Goal: Task Accomplishment & Management: Use online tool/utility

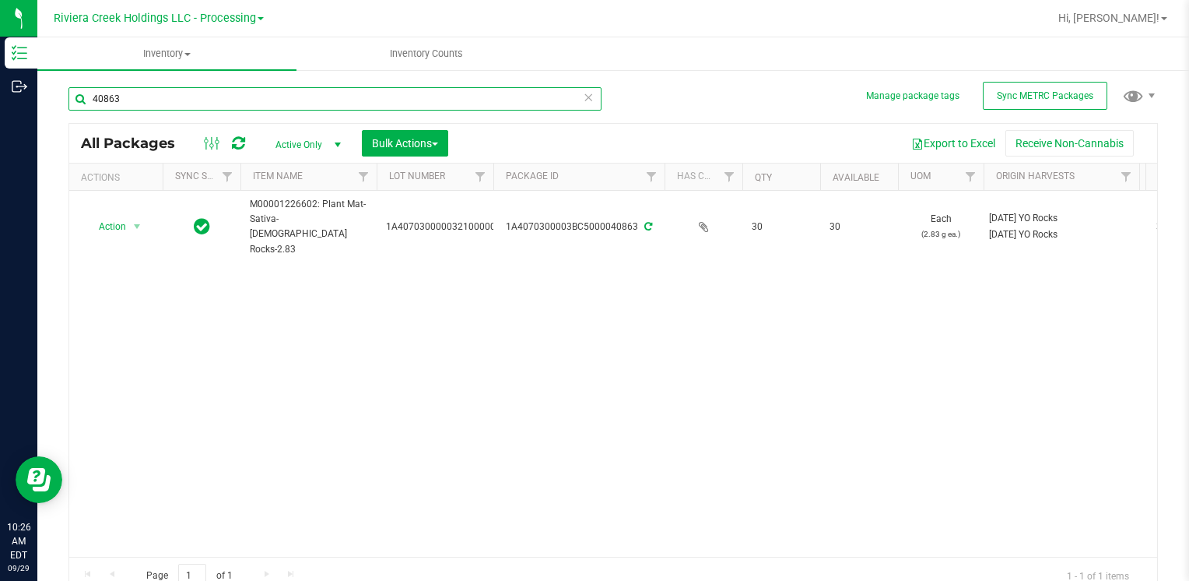
click at [177, 92] on input "40863" at bounding box center [335, 98] width 533 height 23
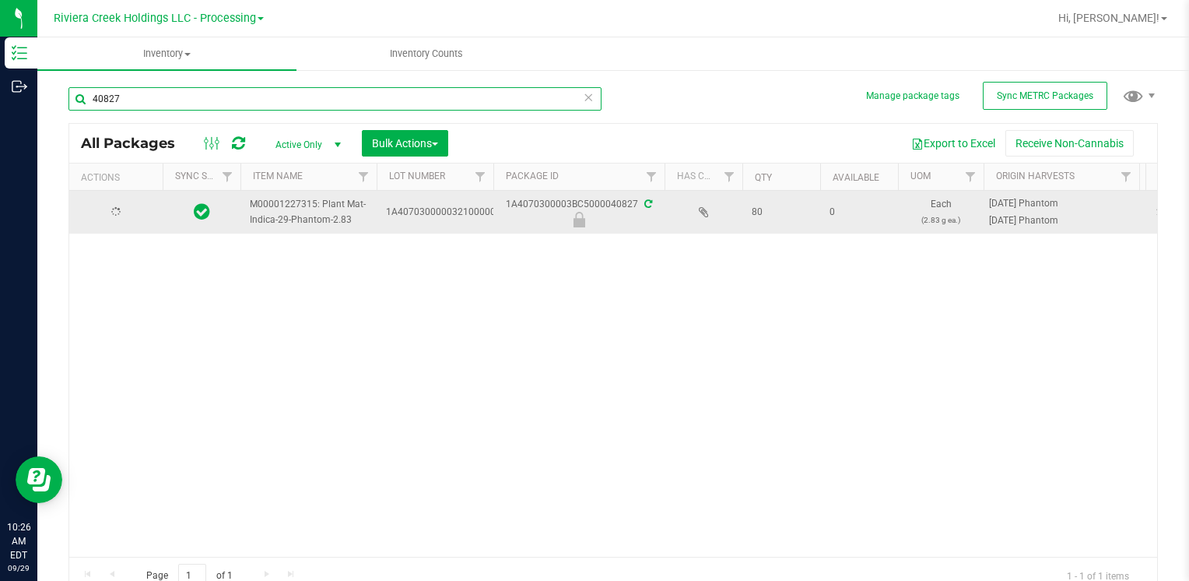
type input "40827"
click at [104, 210] on span "Action" at bounding box center [106, 213] width 42 height 22
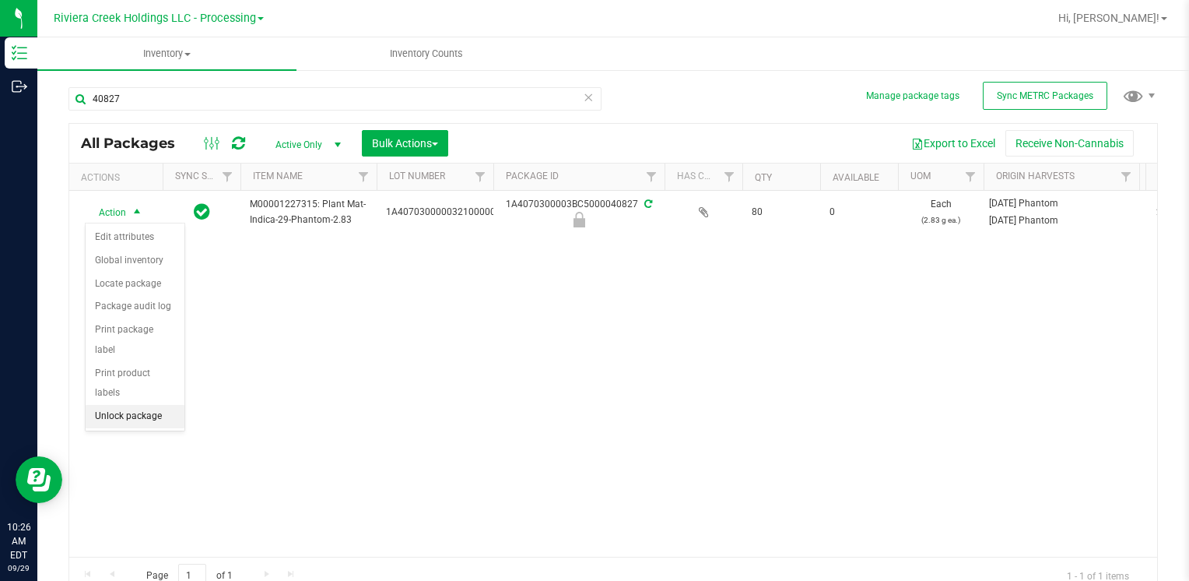
click at [147, 405] on li "Unlock package" at bounding box center [135, 416] width 99 height 23
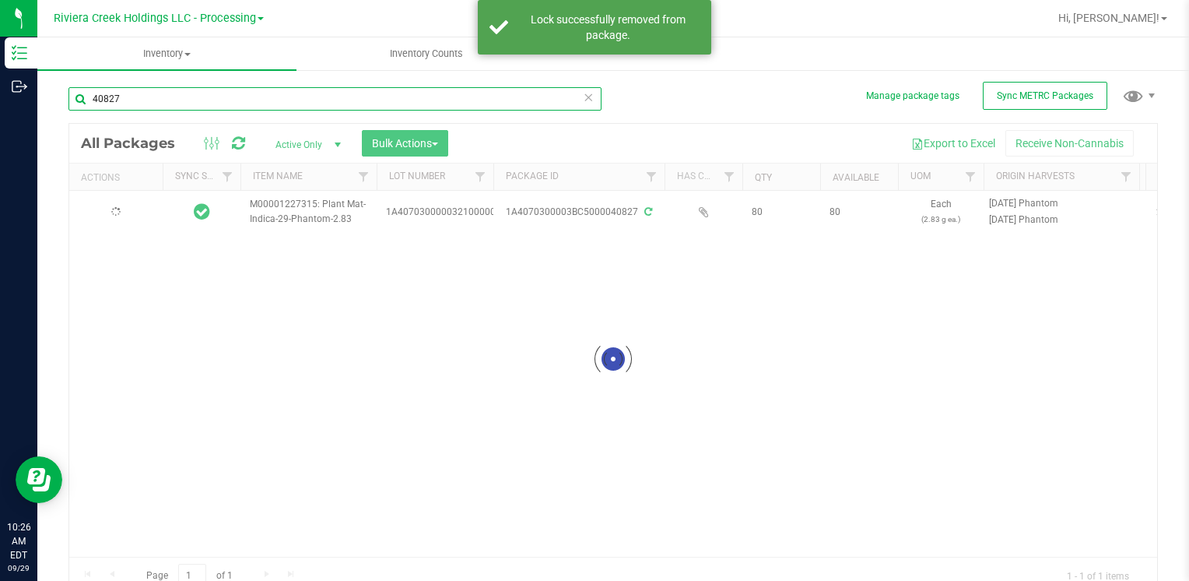
click at [143, 93] on input "40827" at bounding box center [335, 98] width 533 height 23
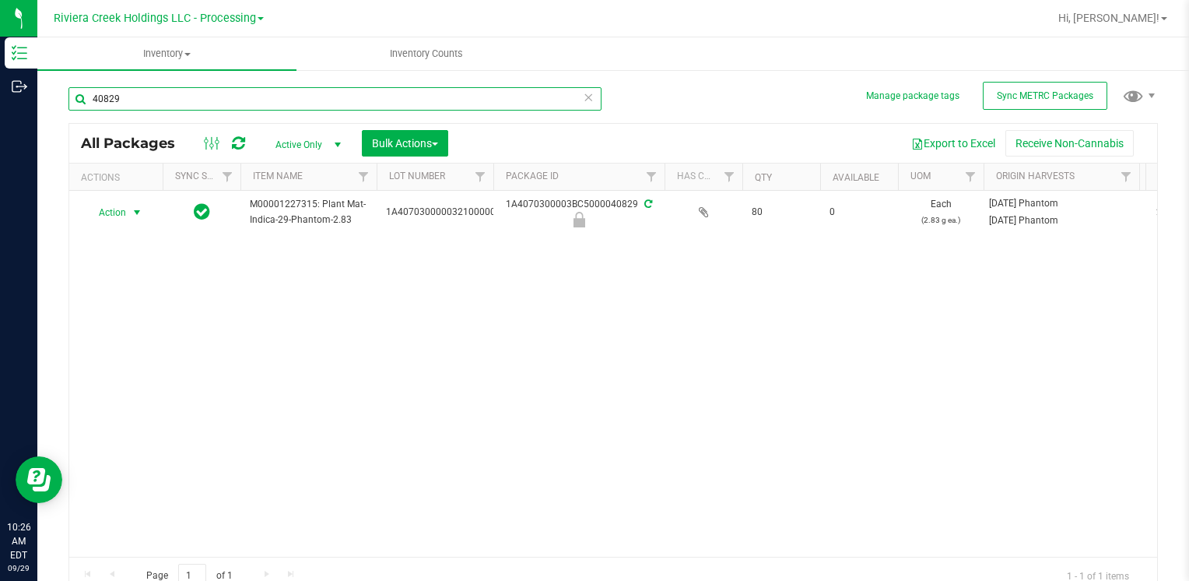
type input "40829"
click at [115, 213] on span "Action" at bounding box center [106, 213] width 42 height 22
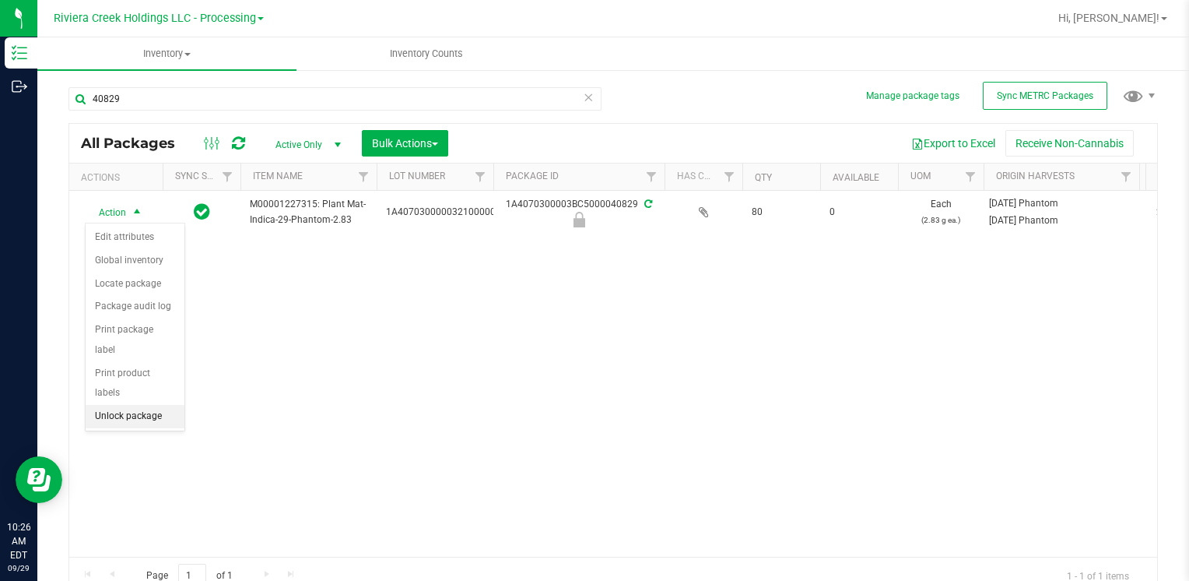
click at [163, 405] on li "Unlock package" at bounding box center [135, 416] width 99 height 23
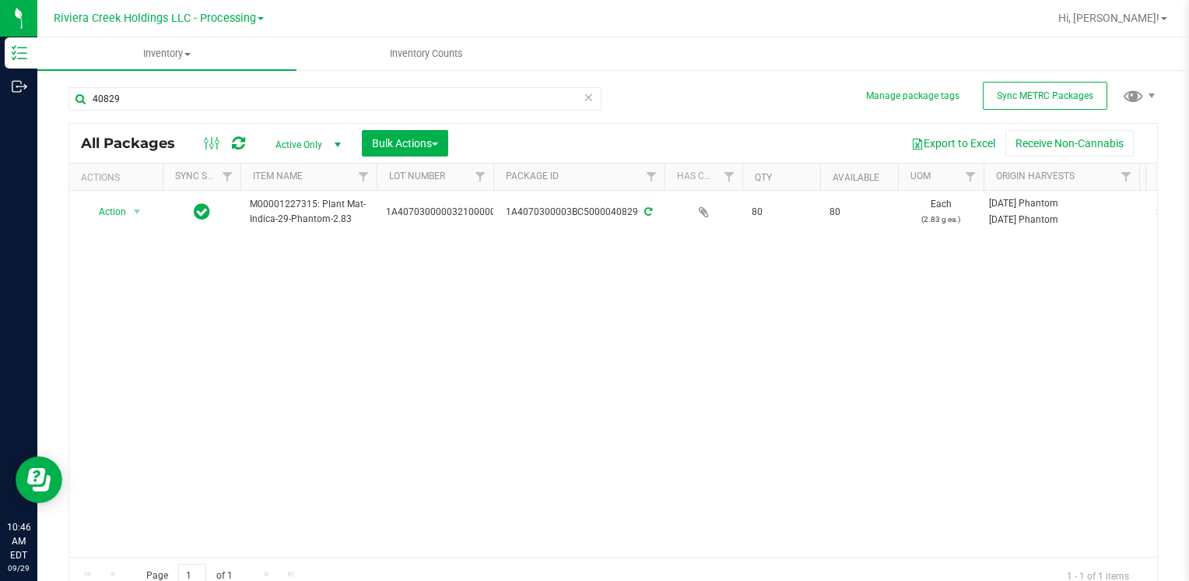
click at [232, 84] on div "40829" at bounding box center [341, 98] width 545 height 50
click at [230, 97] on input "40829" at bounding box center [335, 98] width 533 height 23
type input "1"
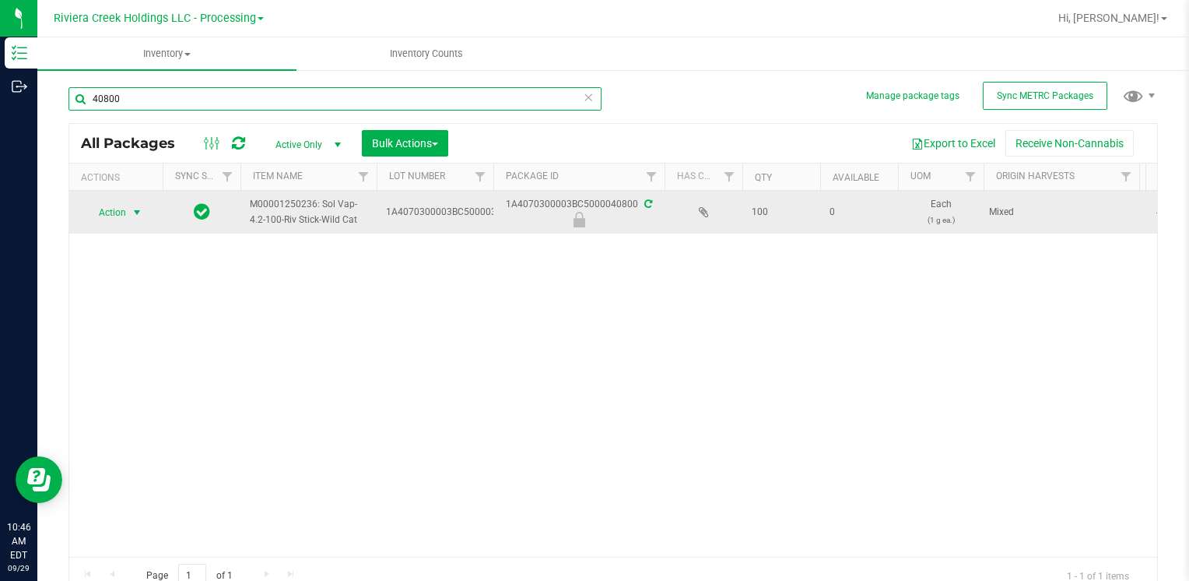
type input "40800"
click at [132, 209] on span "select" at bounding box center [137, 212] width 12 height 12
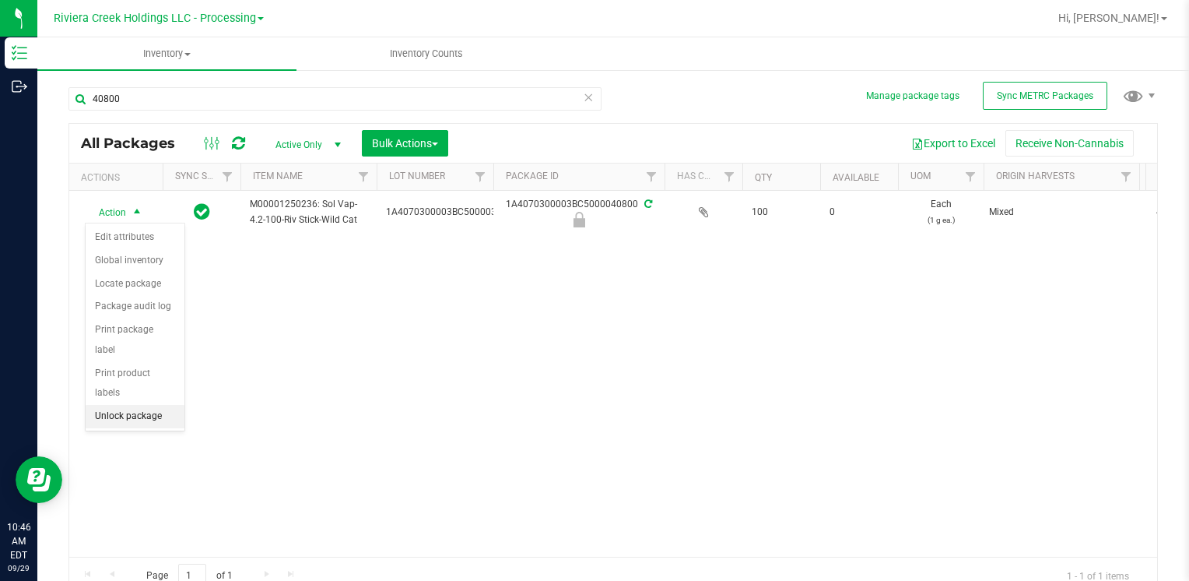
click at [151, 405] on li "Unlock package" at bounding box center [135, 416] width 99 height 23
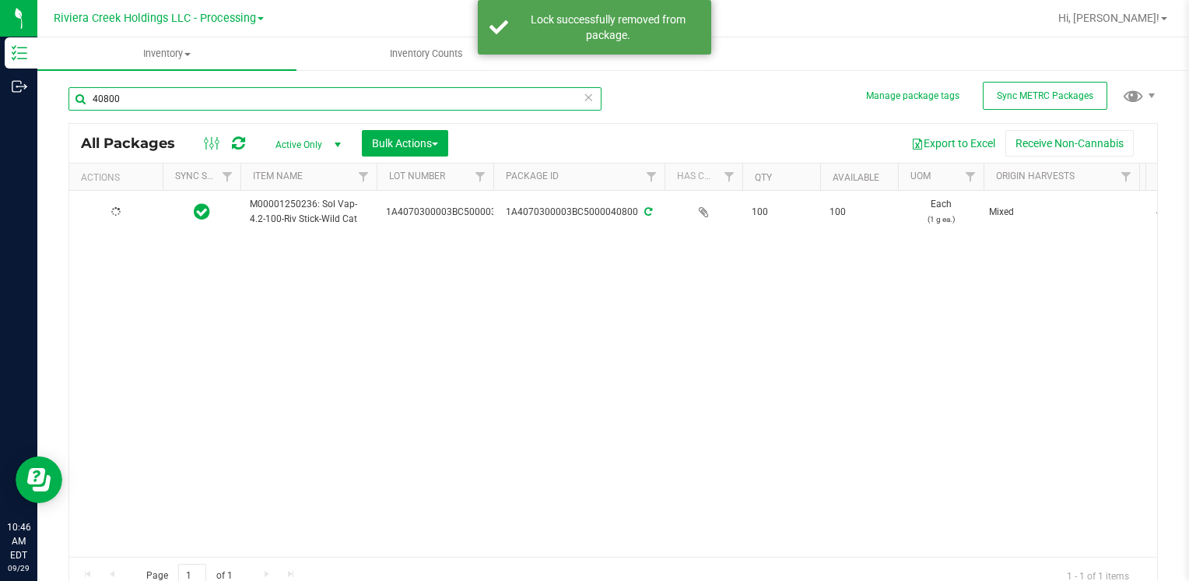
click at [154, 97] on input "40800" at bounding box center [335, 98] width 533 height 23
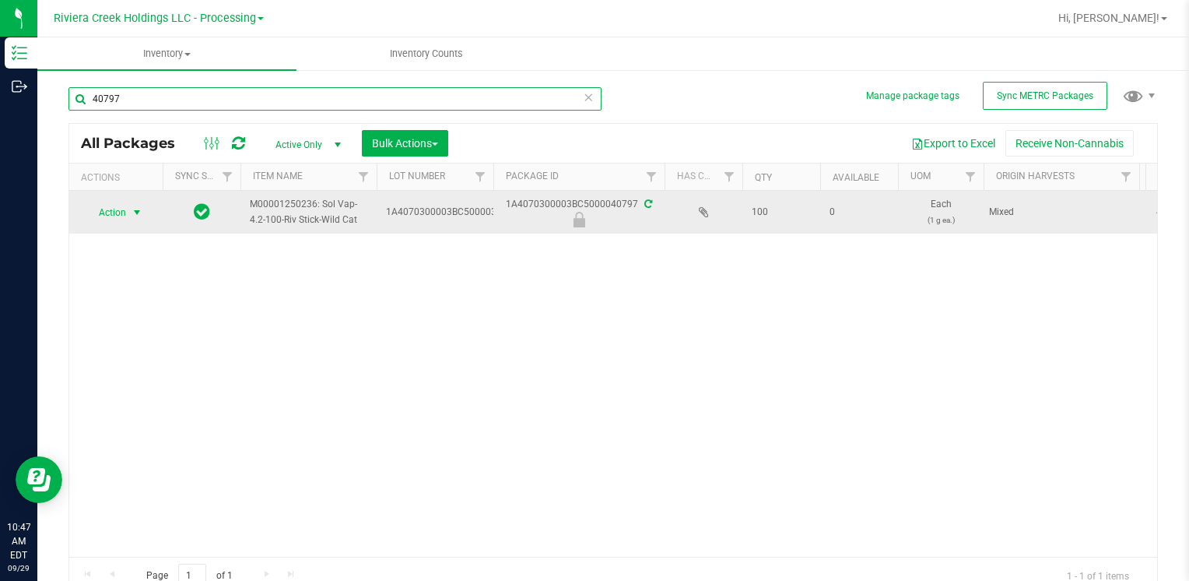
type input "40797"
click at [115, 214] on span "Action" at bounding box center [106, 213] width 42 height 22
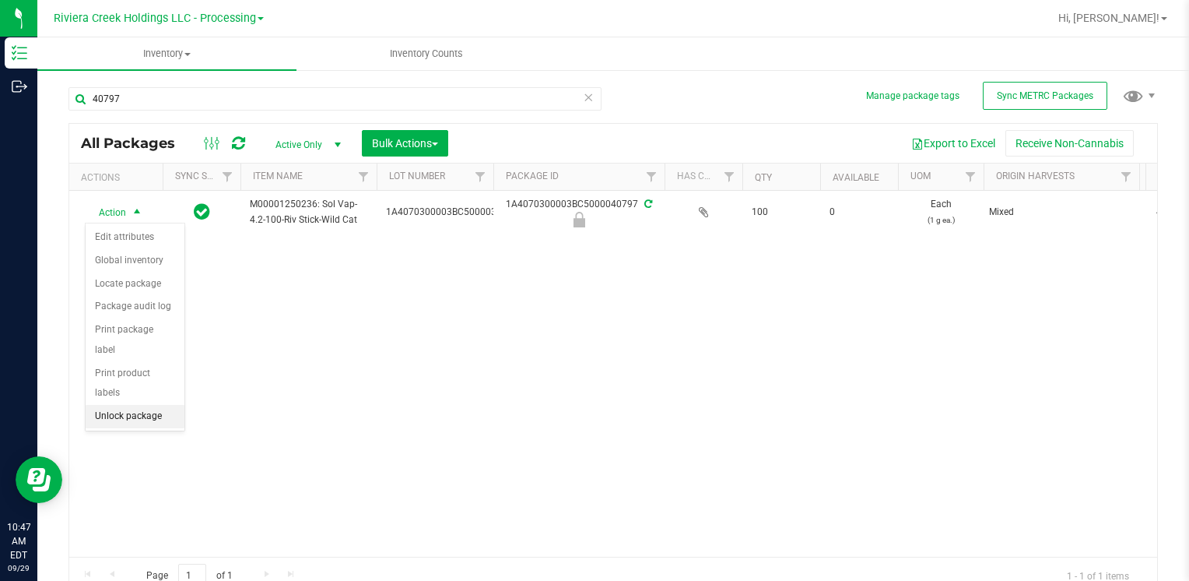
click at [131, 405] on li "Unlock package" at bounding box center [135, 416] width 99 height 23
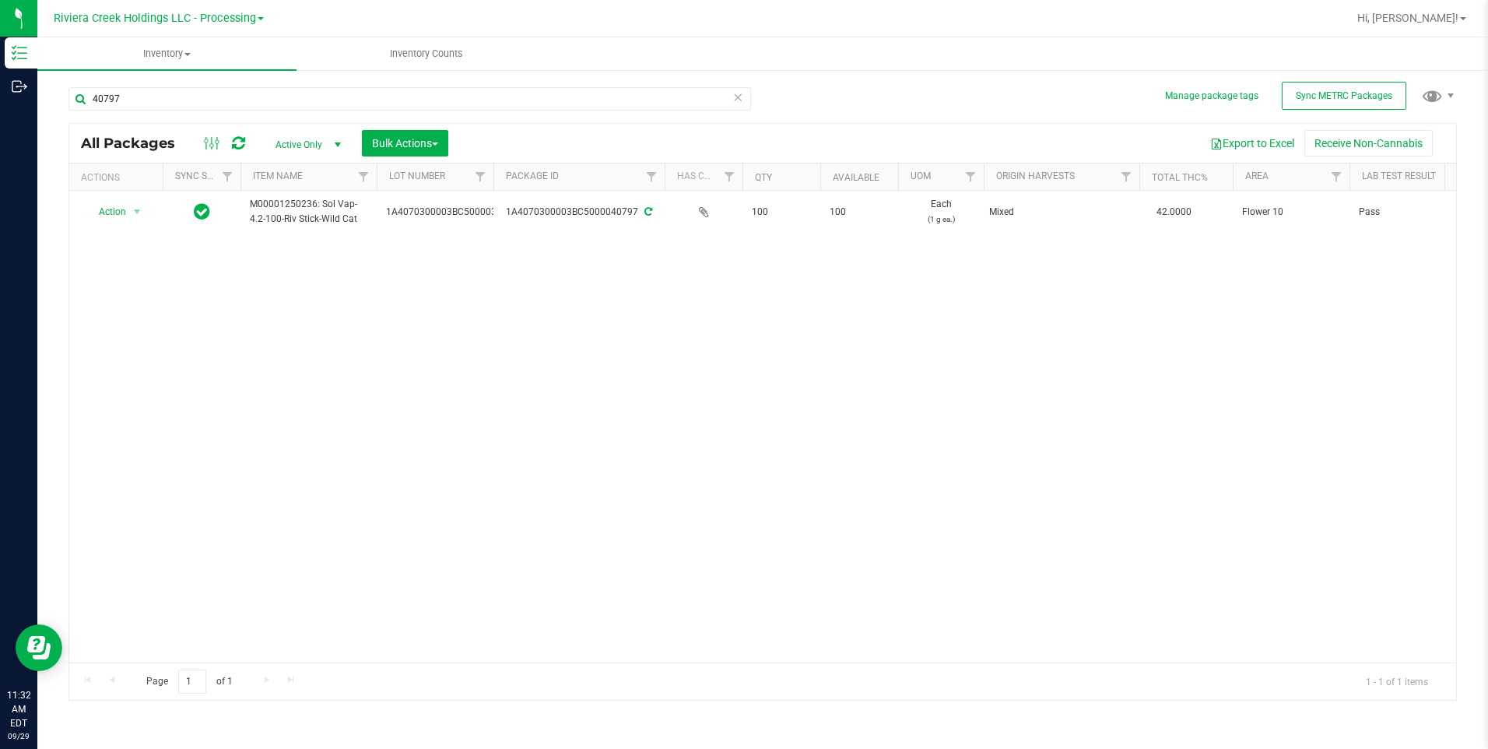
click at [156, 85] on div "40797" at bounding box center [416, 98] width 694 height 50
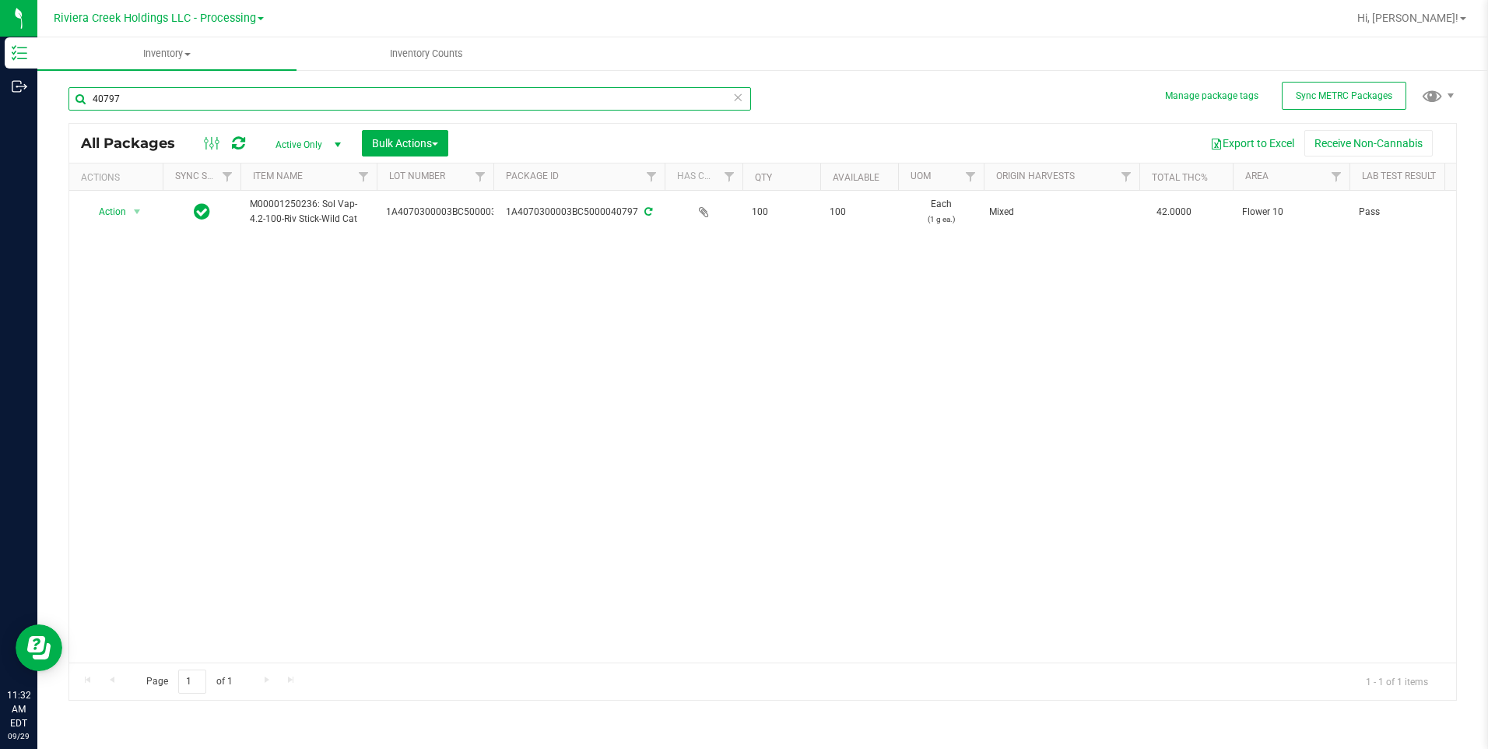
click at [158, 93] on input "40797" at bounding box center [410, 98] width 683 height 23
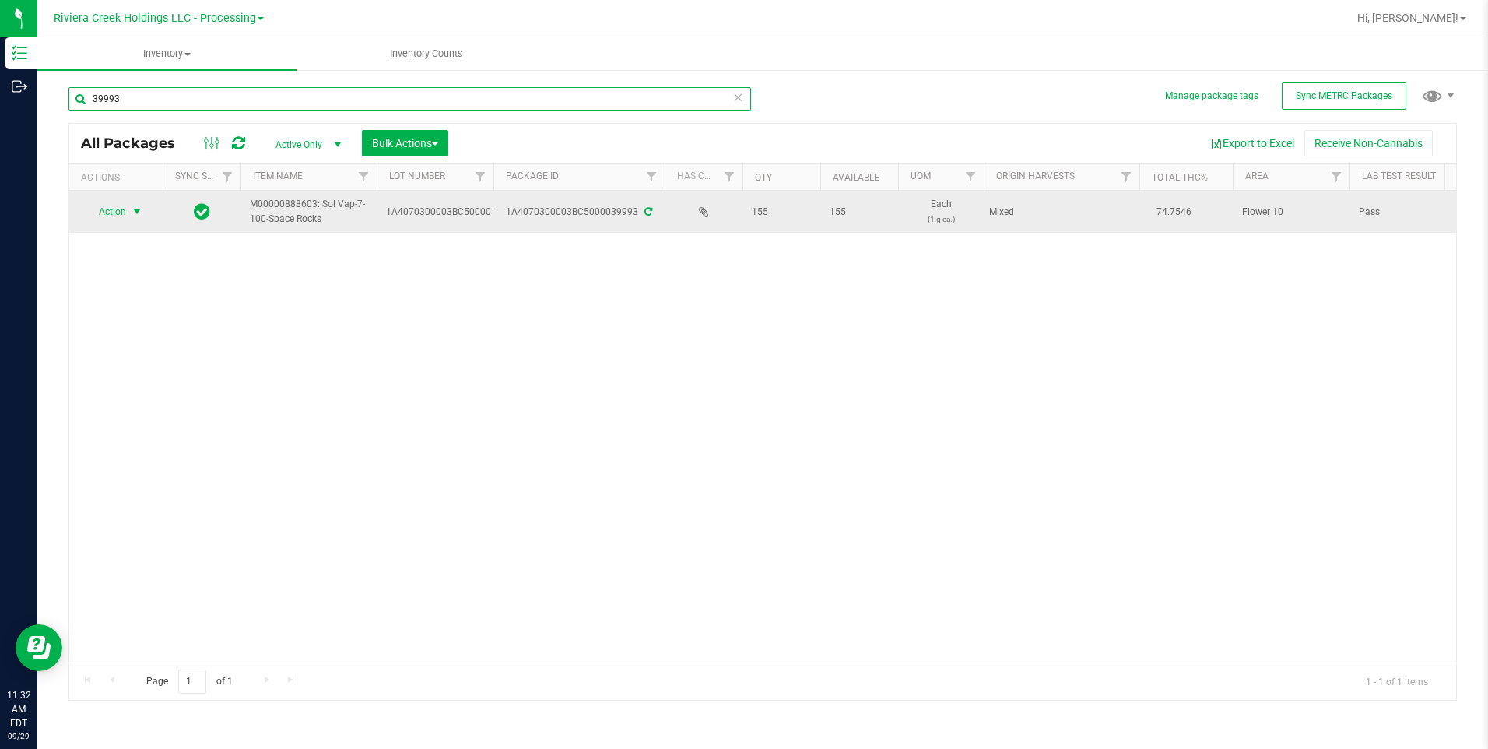
type input "39993"
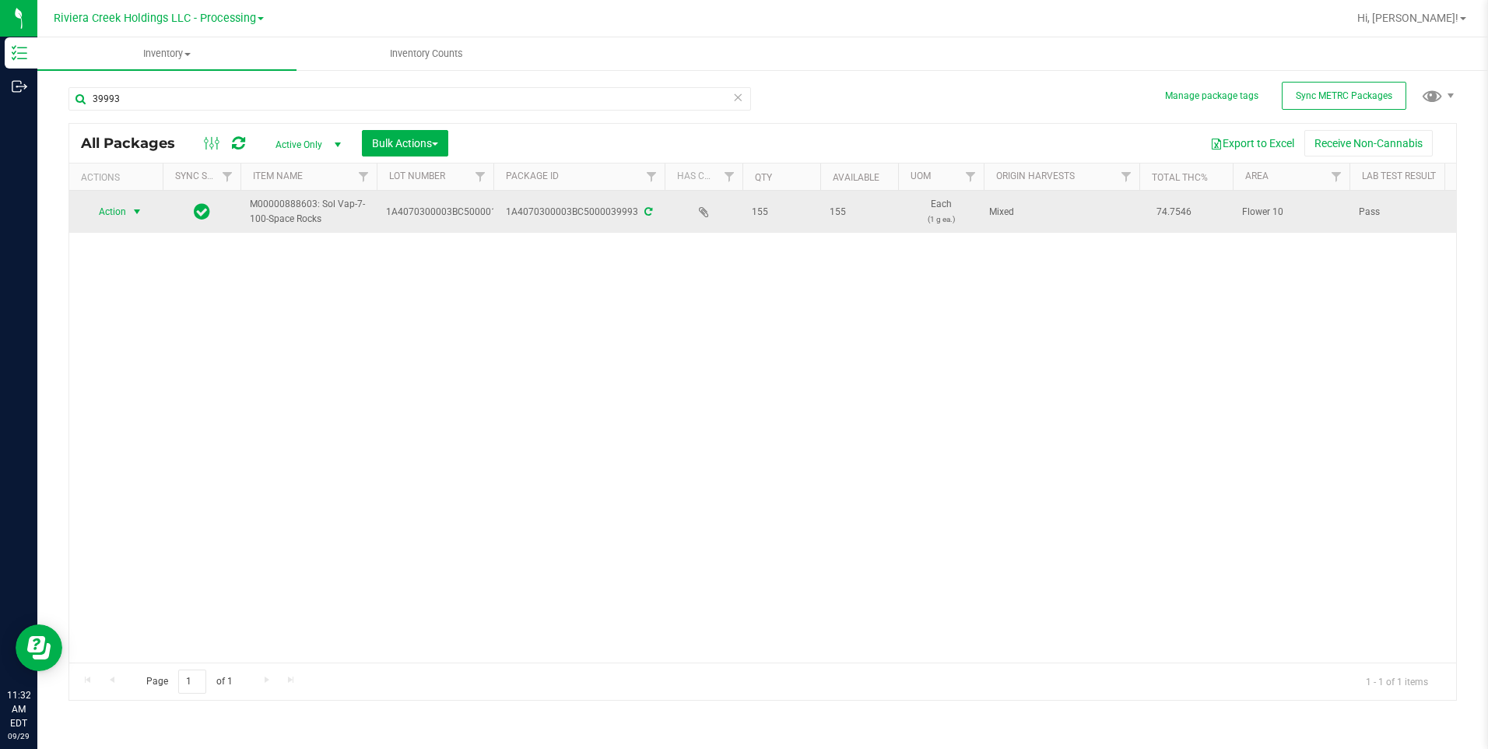
click at [97, 209] on span "Action" at bounding box center [106, 212] width 42 height 22
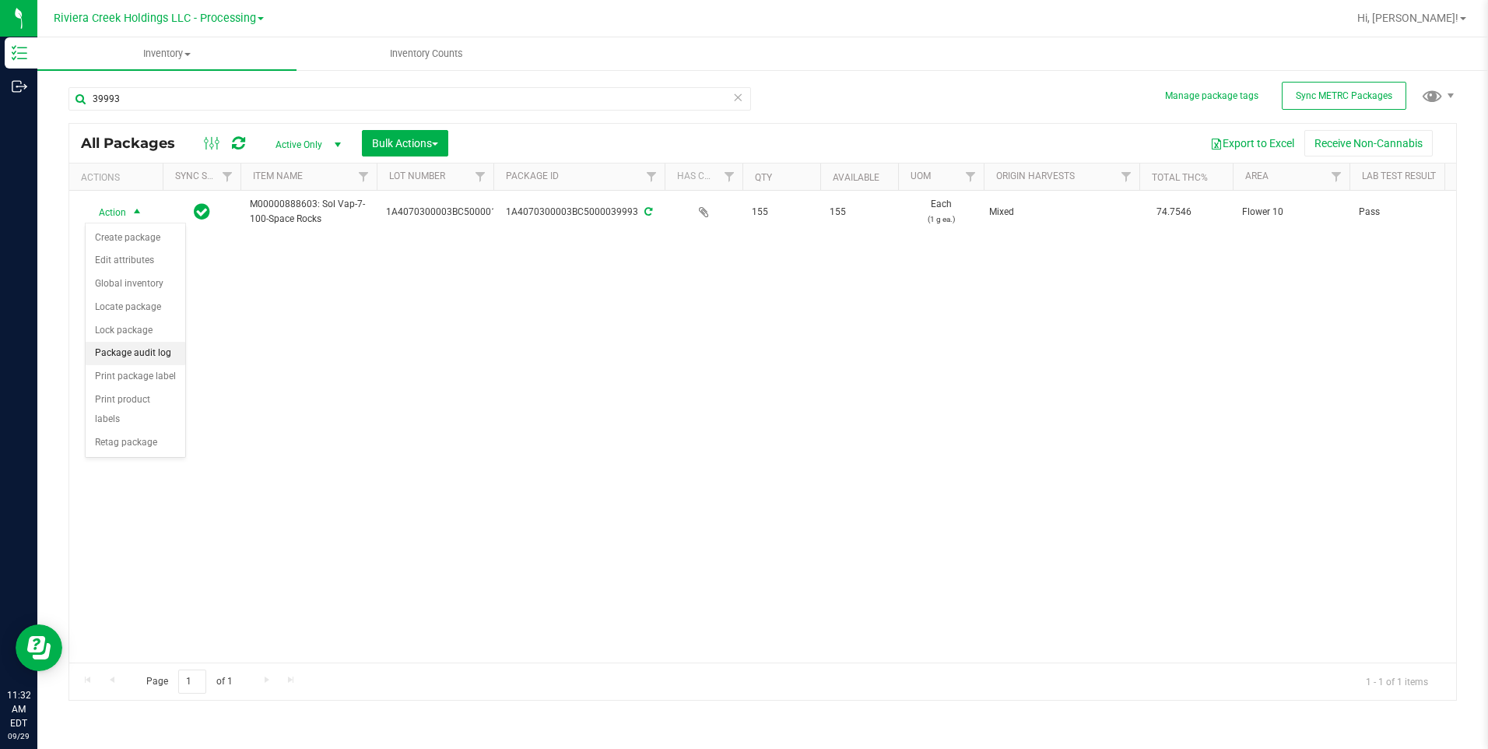
click at [143, 351] on li "Package audit log" at bounding box center [136, 353] width 100 height 23
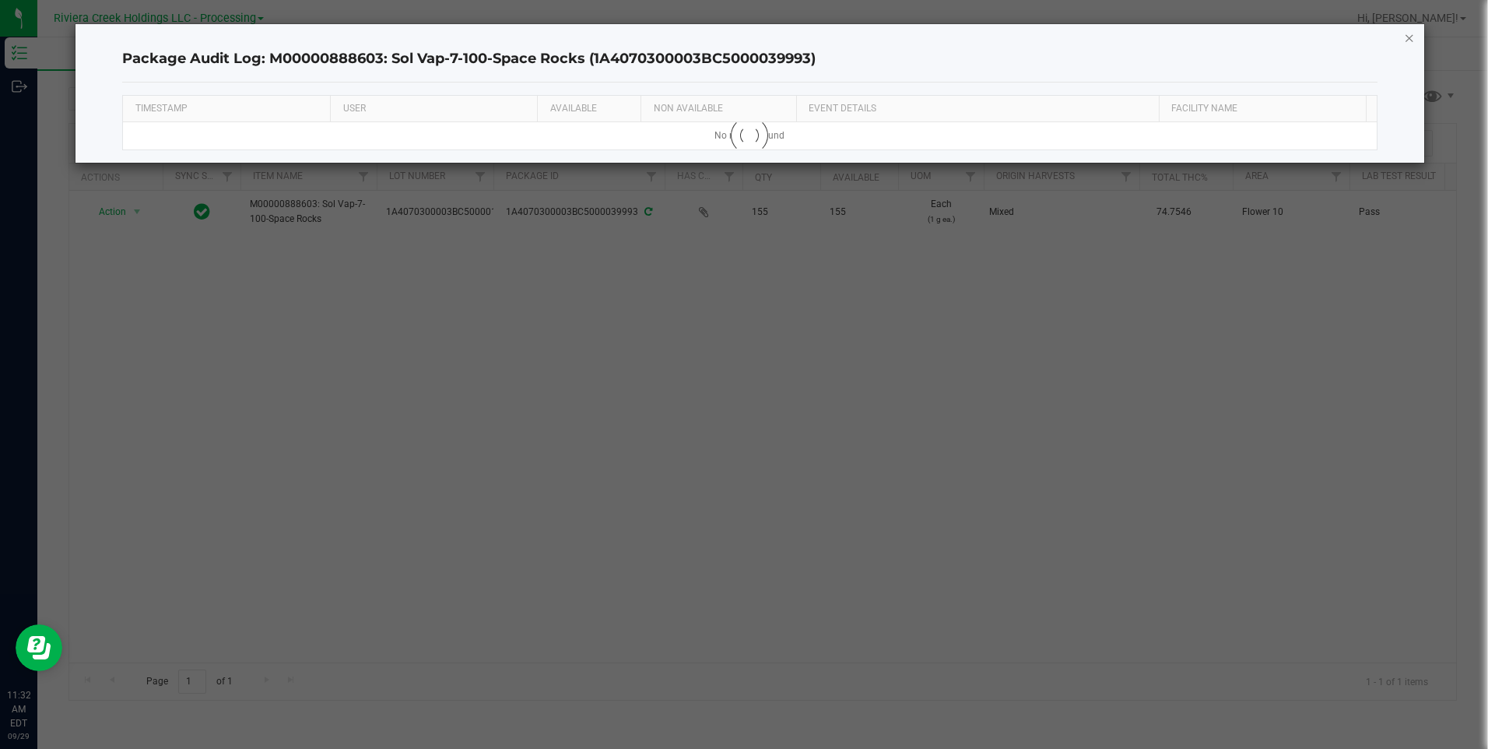
click at [1189, 33] on icon "button" at bounding box center [1409, 37] width 11 height 19
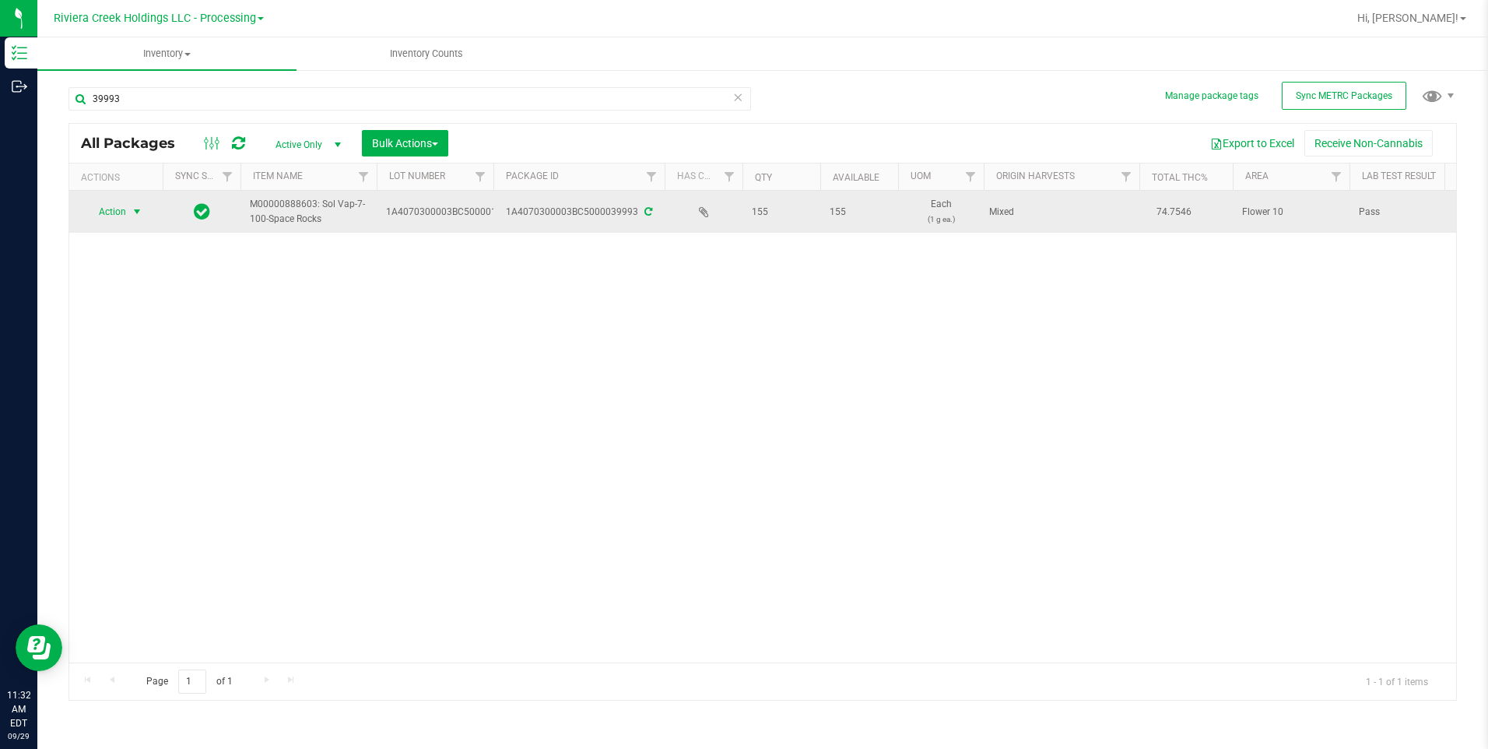
click at [142, 223] on td "Action Action Create package Edit attributes Global inventory Locate package Lo…" at bounding box center [115, 212] width 93 height 42
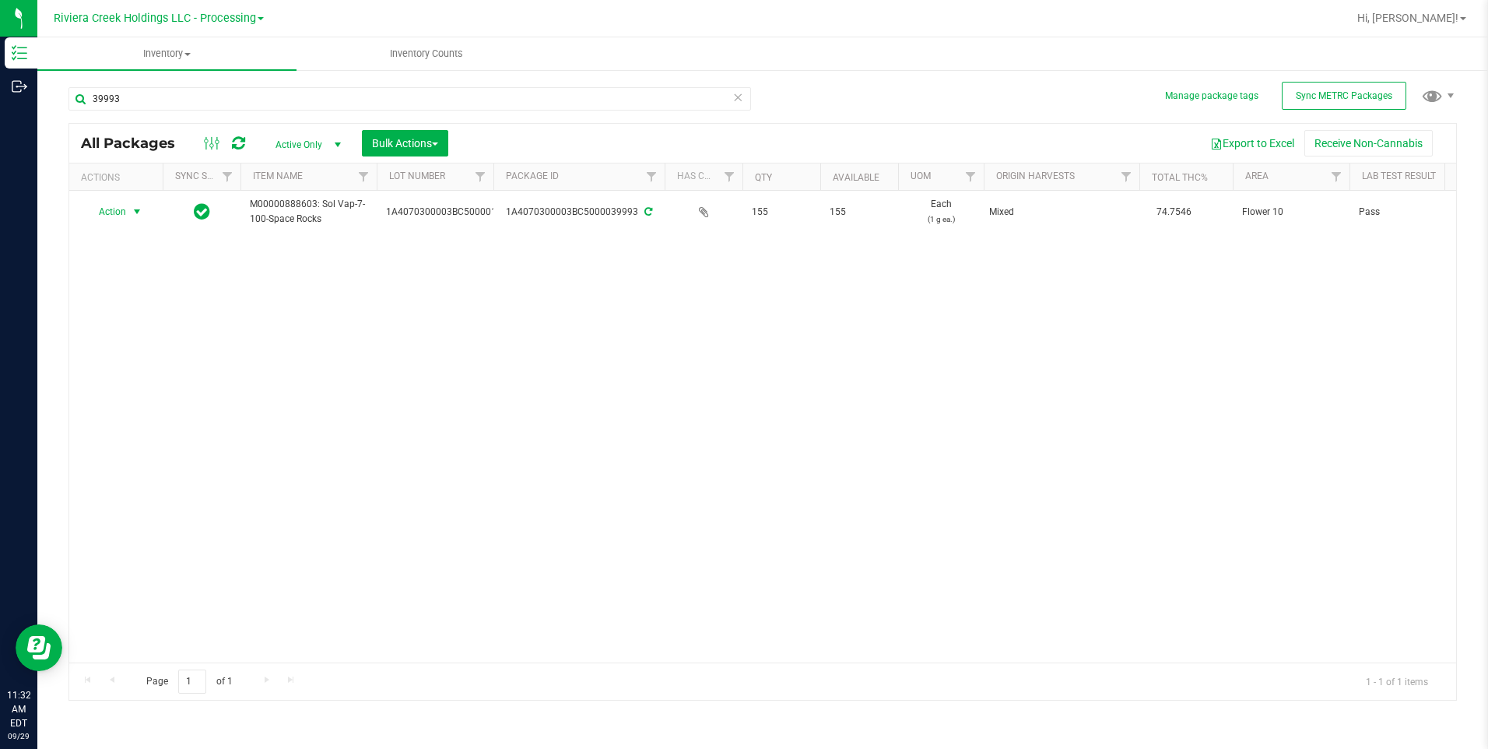
click at [135, 223] on span "select" at bounding box center [137, 212] width 19 height 22
click at [146, 376] on li "Print package label" at bounding box center [136, 376] width 100 height 23
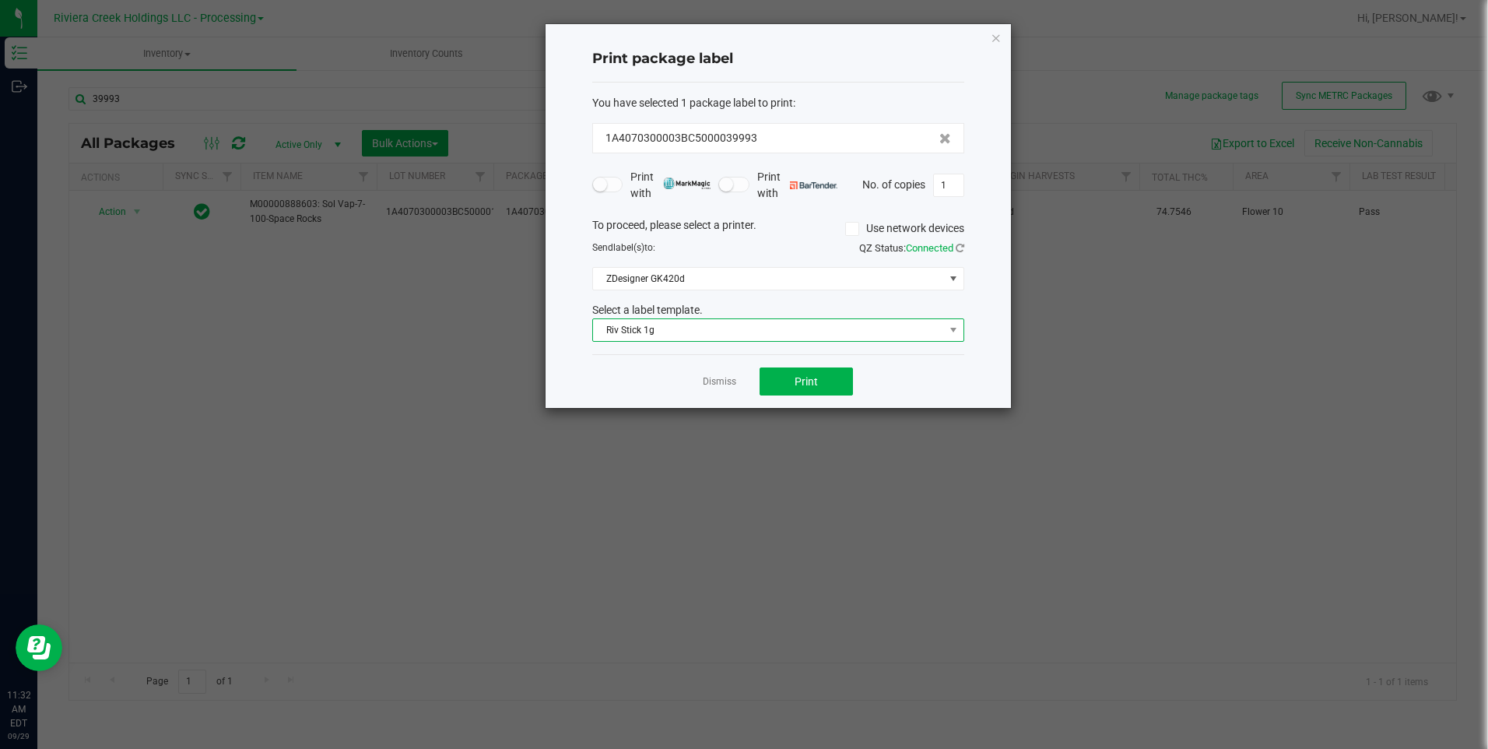
click at [673, 332] on span "Riv Stick 1g" at bounding box center [768, 330] width 351 height 22
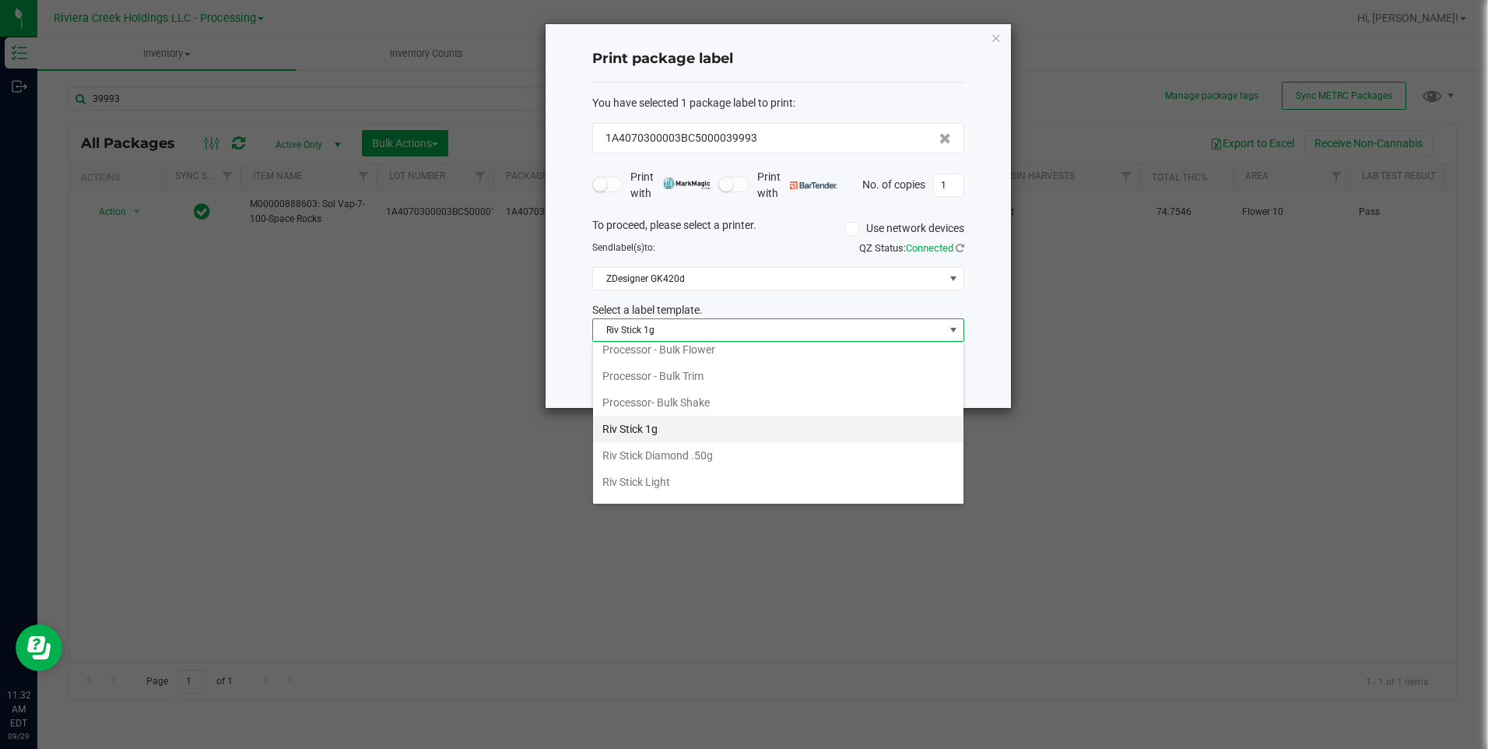
scroll to position [744, 0]
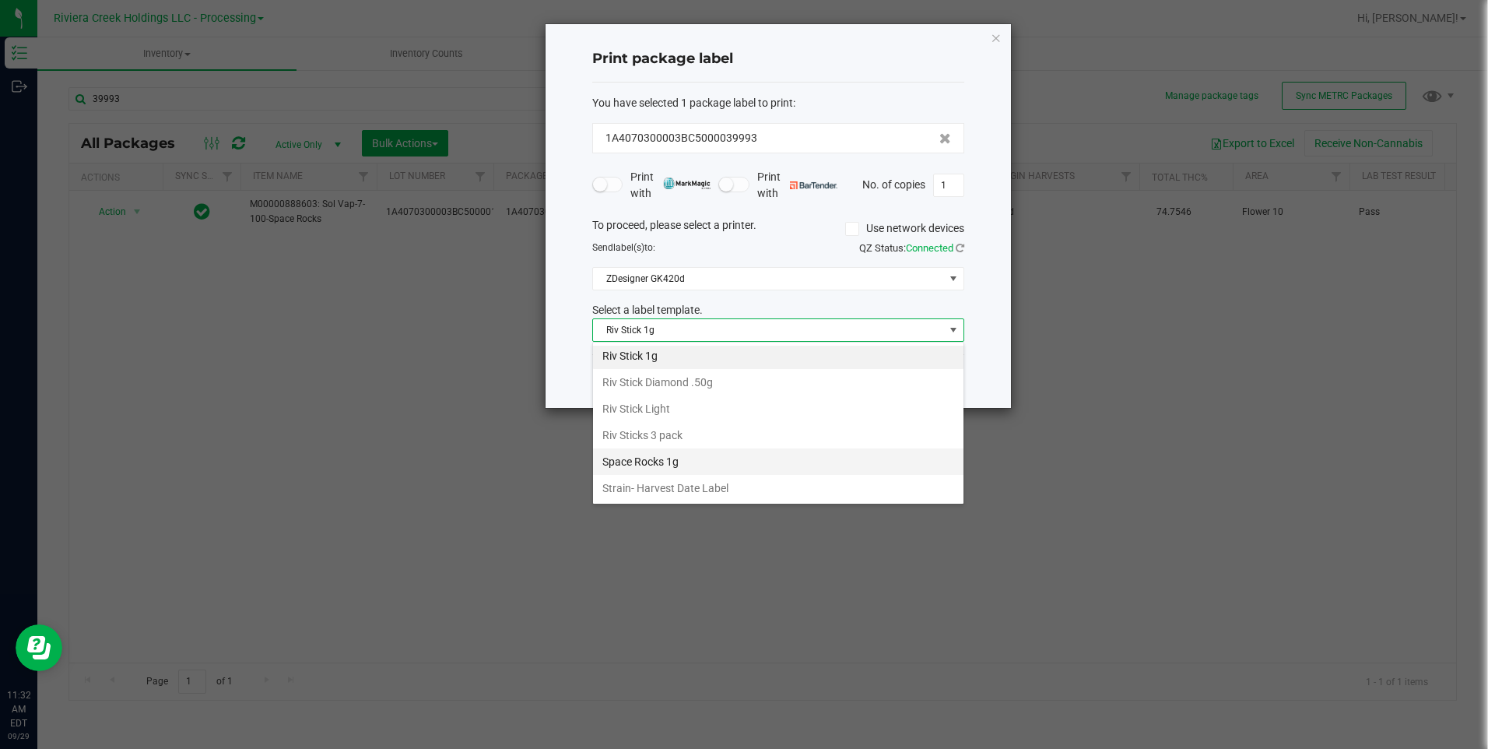
click at [678, 459] on li "Space Rocks 1g" at bounding box center [778, 461] width 371 height 26
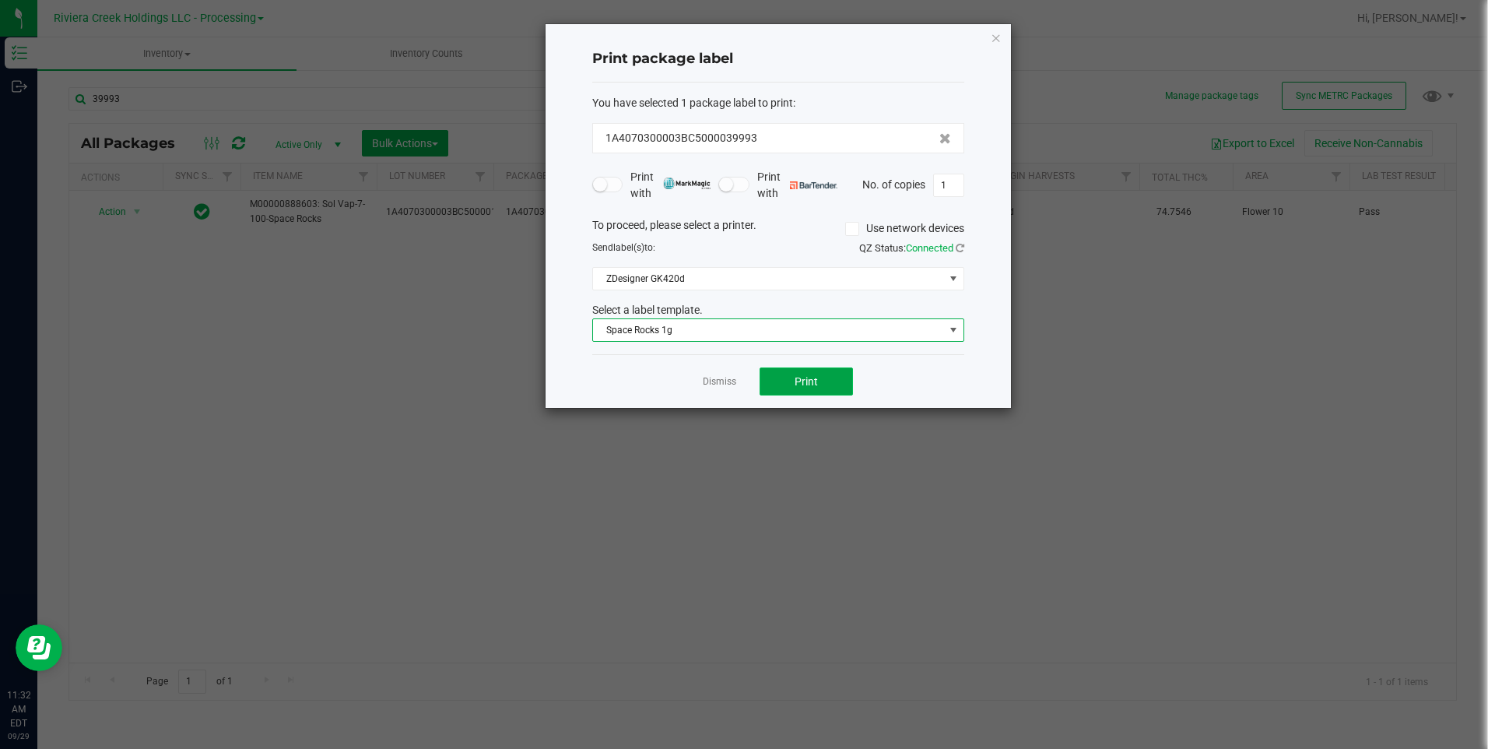
click at [833, 374] on button "Print" at bounding box center [806, 381] width 93 height 28
click at [995, 36] on icon "button" at bounding box center [996, 37] width 11 height 19
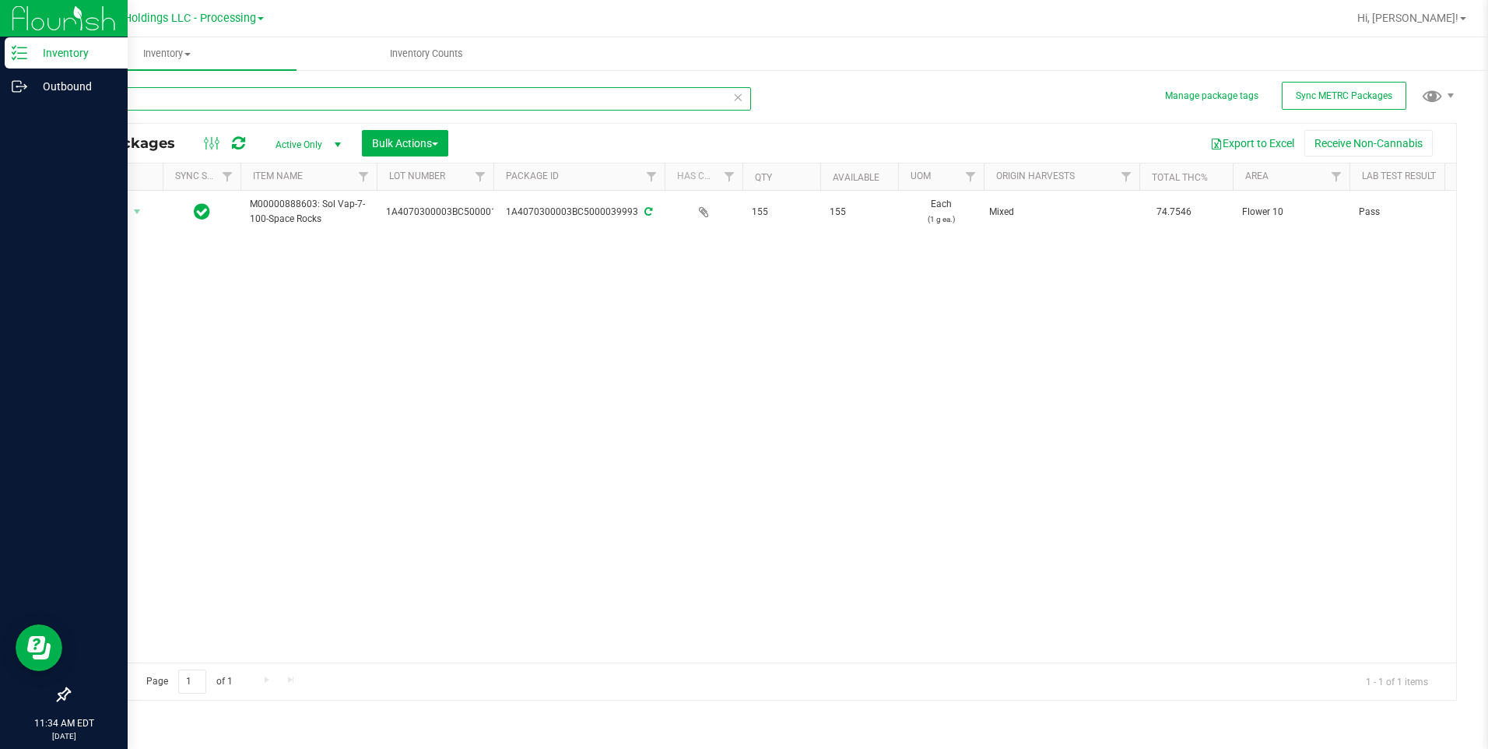
drag, startPoint x: 164, startPoint y: 103, endPoint x: 0, endPoint y: 113, distance: 164.6
click at [13, 107] on div "Inventory Outbound 11:34 AM EDT [DATE] 09/29 Riviera Creek Holdings LLC - Proce…" at bounding box center [744, 374] width 1488 height 749
